Goal: Information Seeking & Learning: Learn about a topic

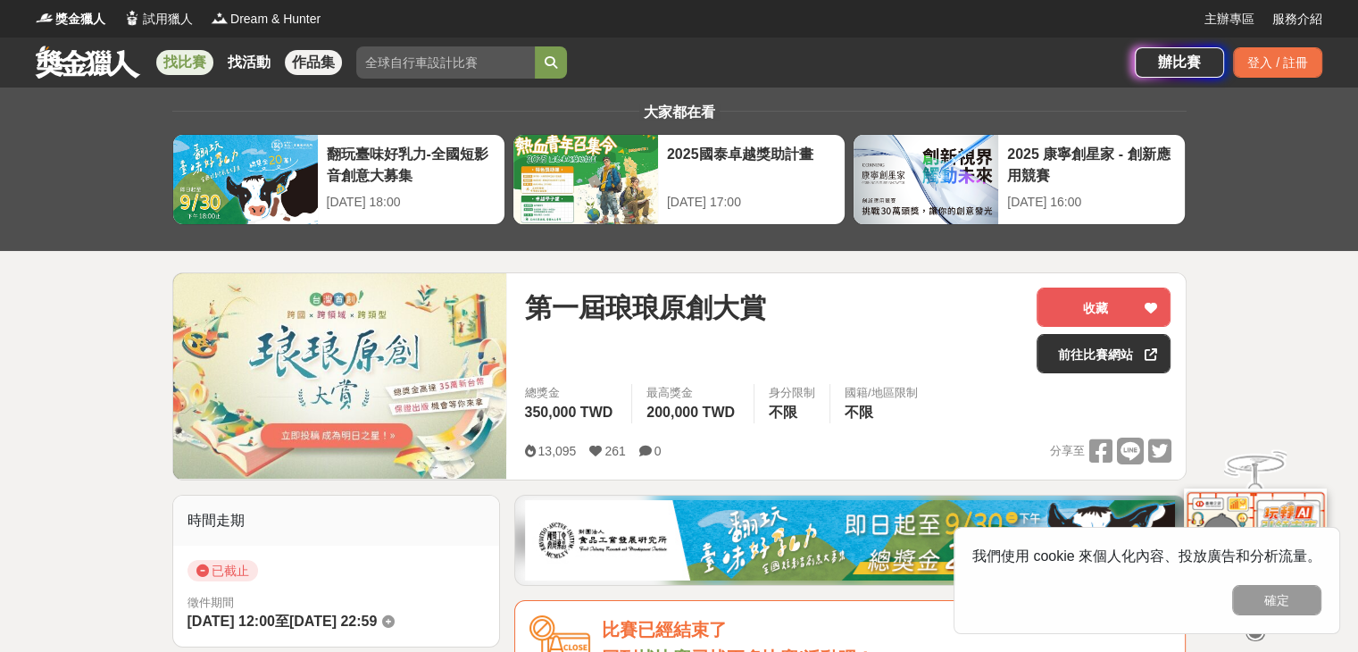
click at [319, 65] on link "作品集" at bounding box center [313, 62] width 57 height 25
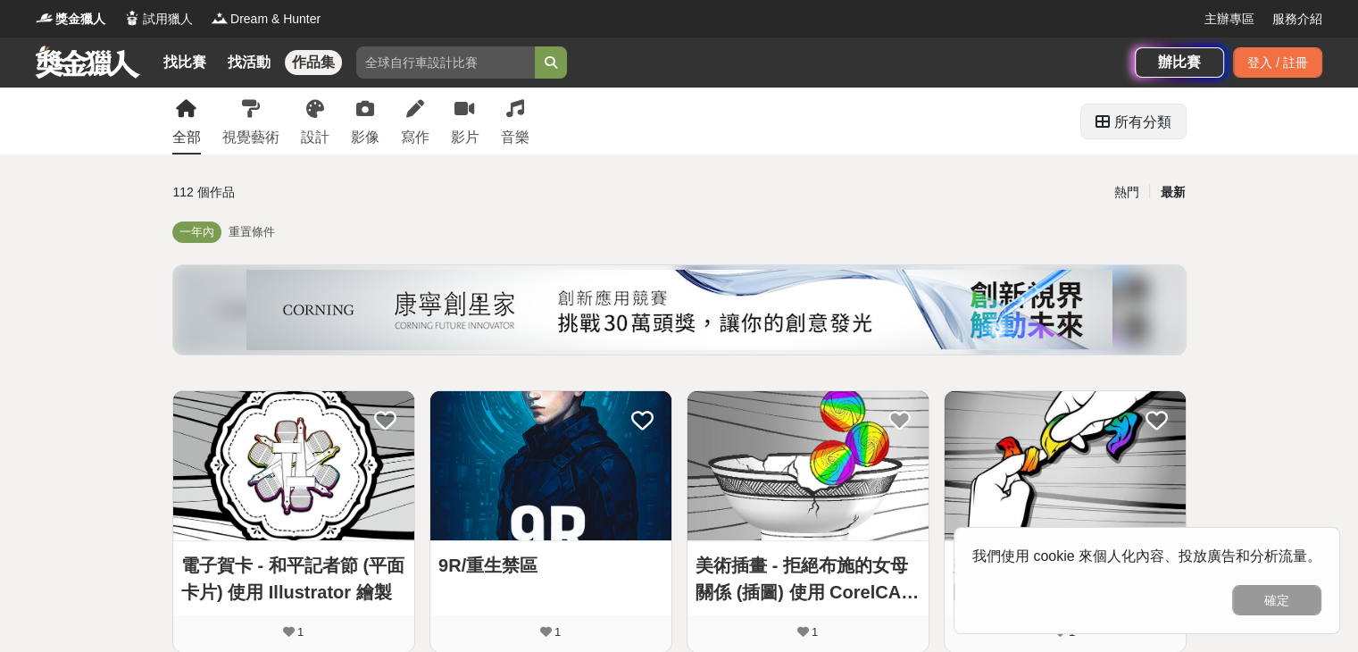
click at [1125, 133] on div "所有分類" at bounding box center [1143, 122] width 57 height 36
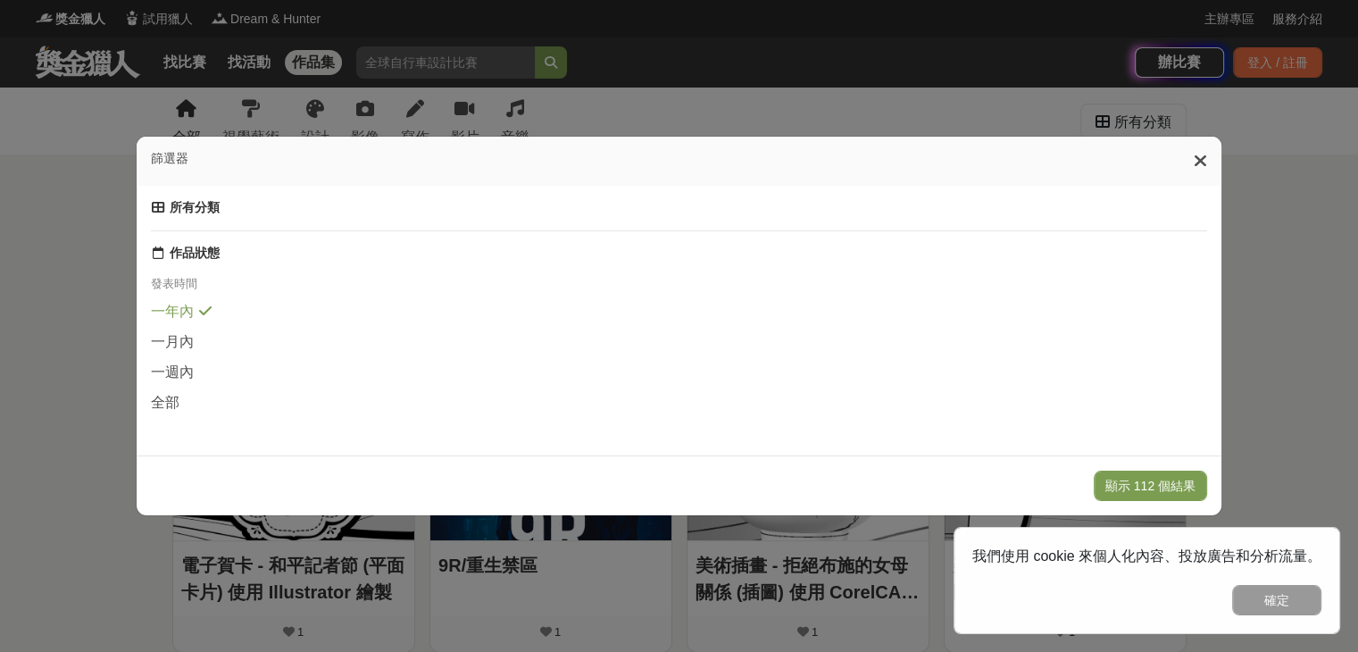
click at [1204, 160] on icon at bounding box center [1200, 161] width 13 height 18
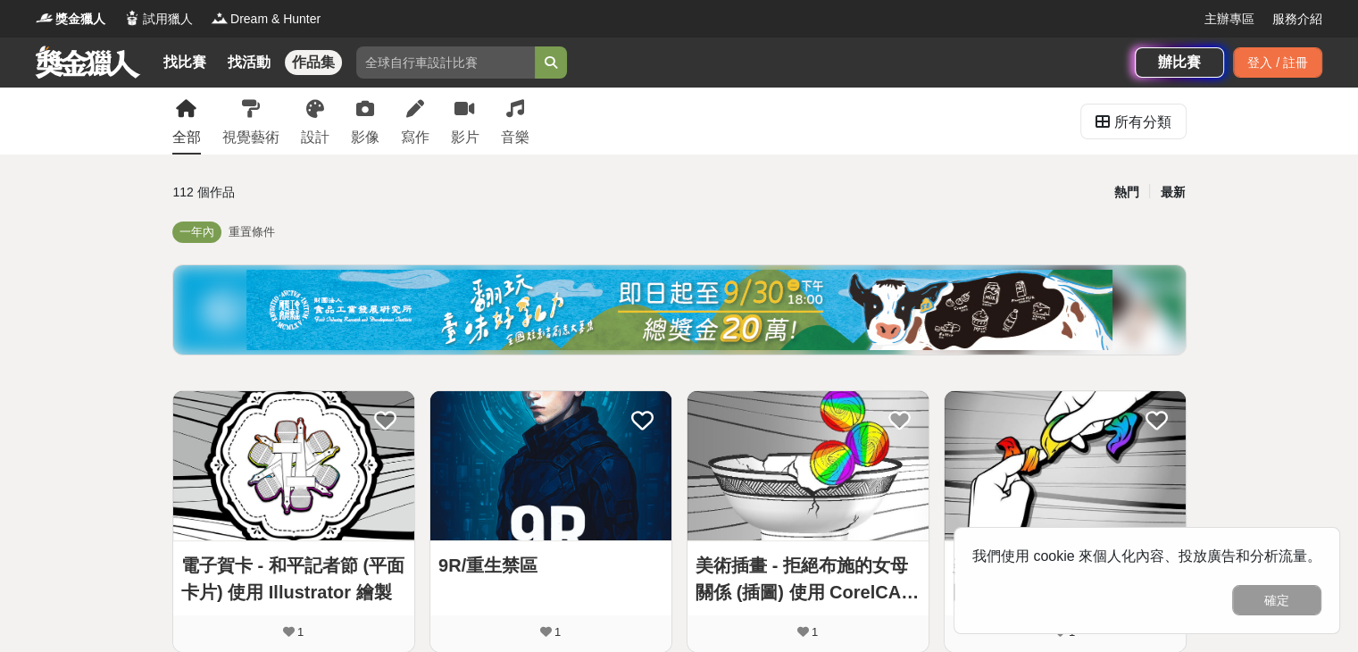
click at [1132, 194] on div "熱門" at bounding box center [1126, 192] width 46 height 31
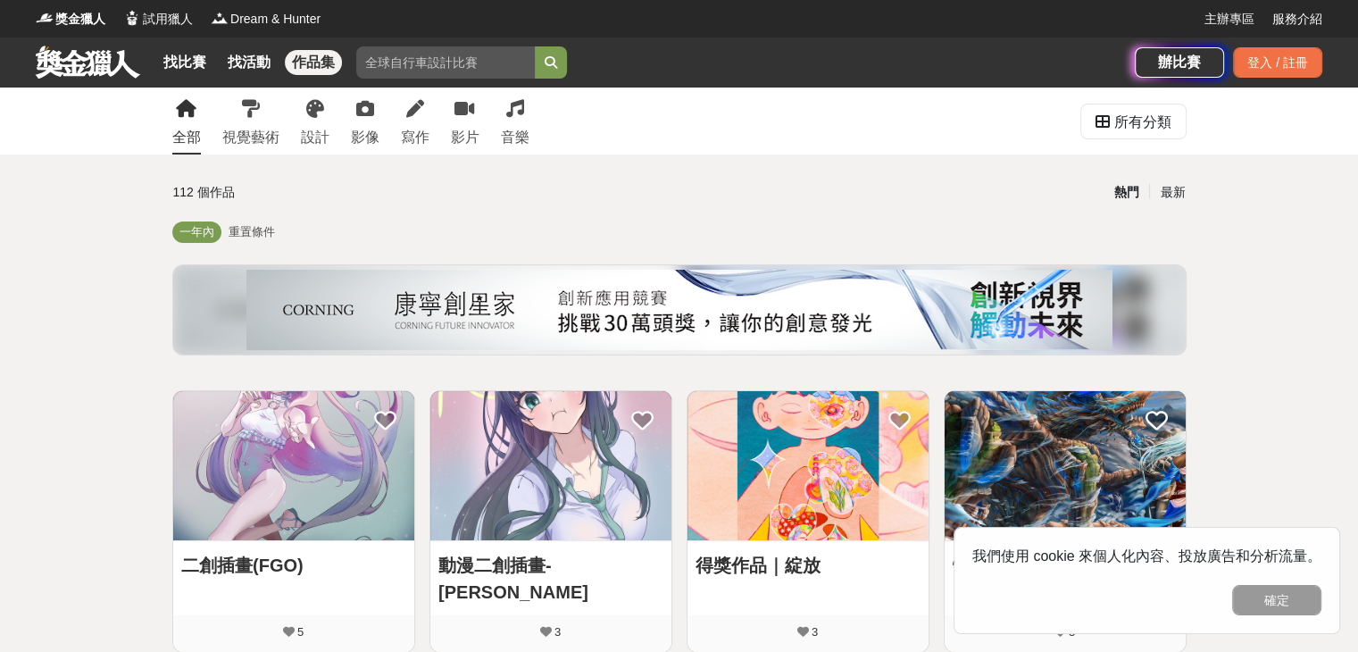
click at [189, 130] on div "全部" at bounding box center [186, 137] width 29 height 21
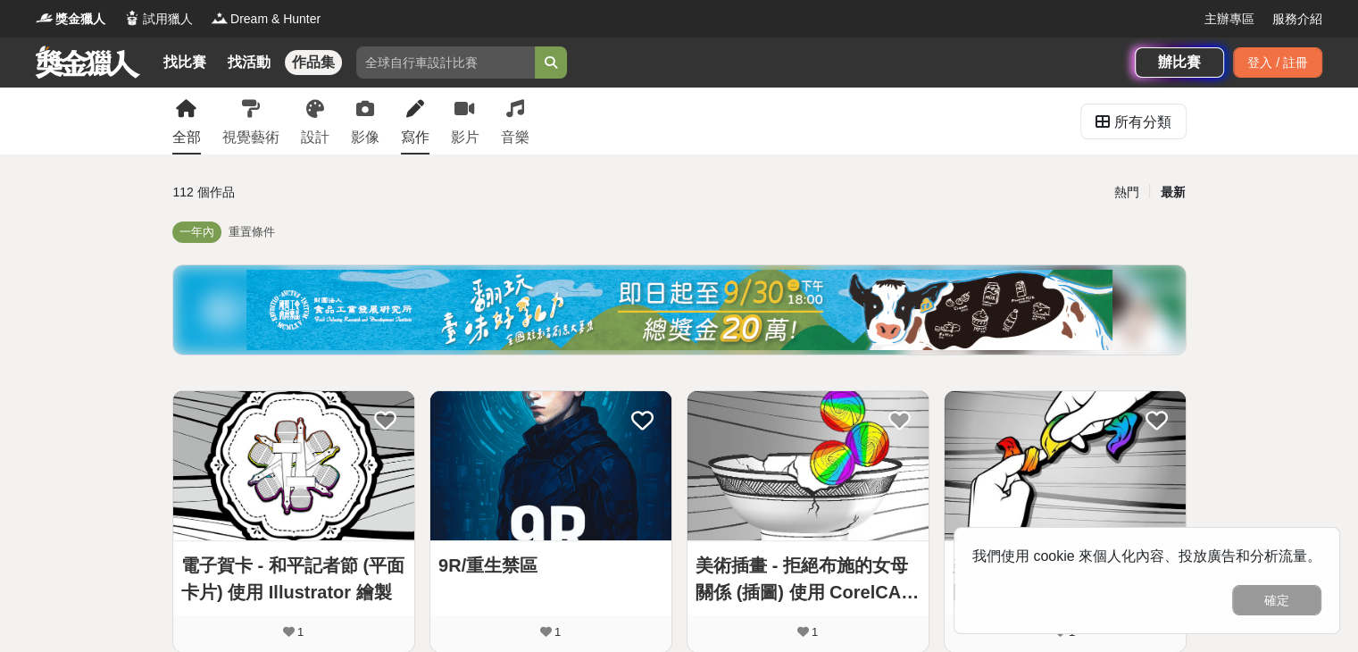
click at [421, 127] on div "寫作" at bounding box center [415, 137] width 29 height 21
click at [411, 107] on icon at bounding box center [415, 109] width 18 height 18
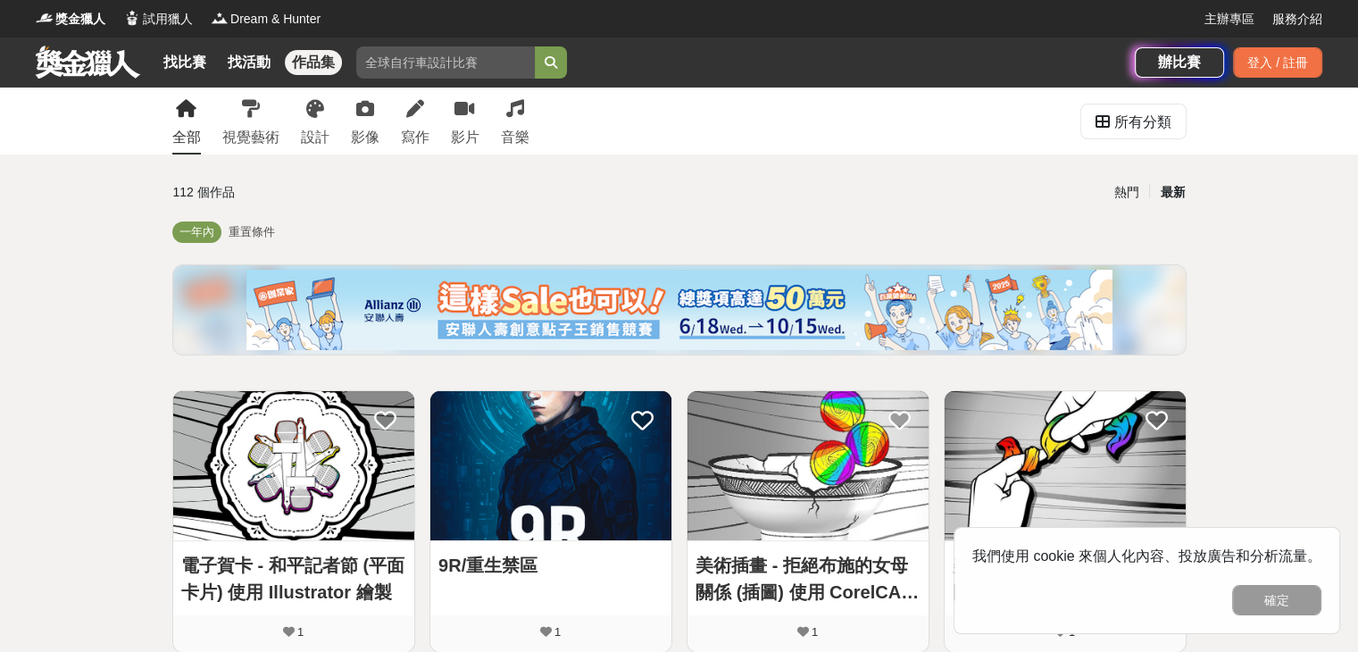
click at [1172, 197] on div "最新" at bounding box center [1172, 192] width 46 height 31
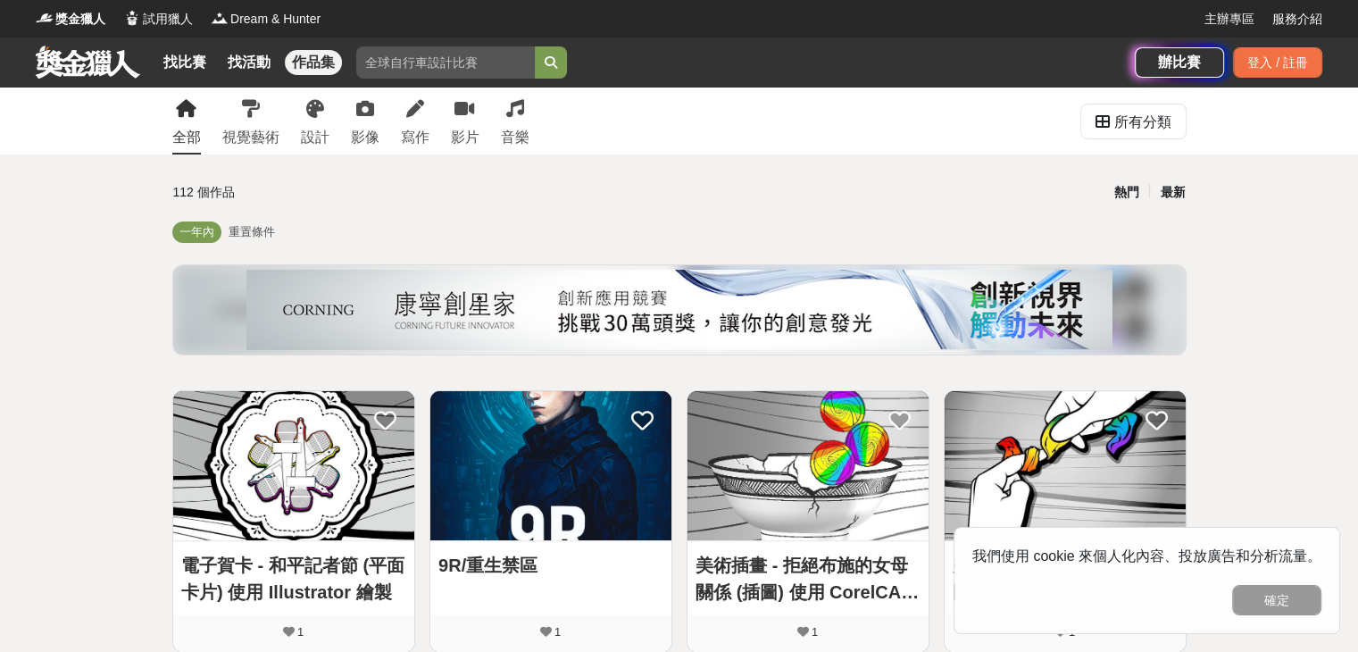
click at [1128, 194] on div "熱門" at bounding box center [1126, 192] width 46 height 31
